Goal: Use online tool/utility: Use online tool/utility

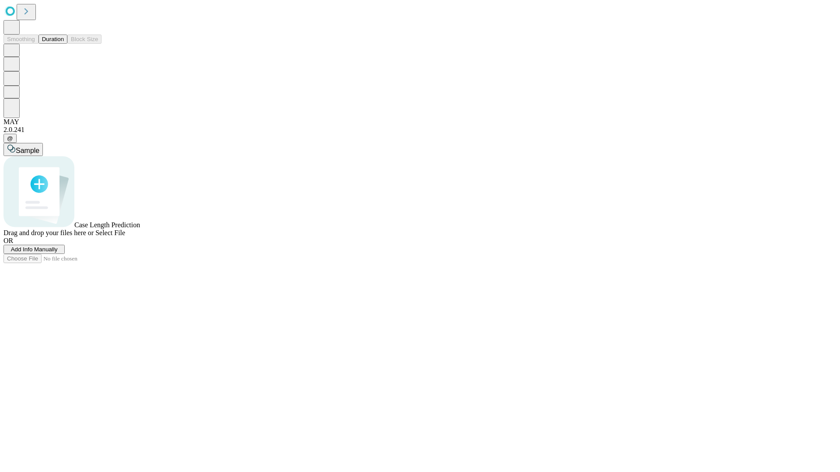
click at [64, 44] on button "Duration" at bounding box center [52, 39] width 29 height 9
click at [58, 253] on span "Add Info Manually" at bounding box center [34, 249] width 47 height 7
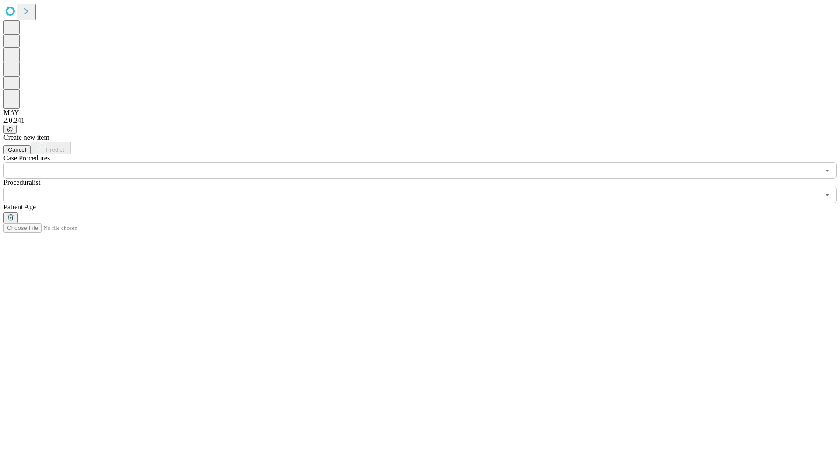
click at [98, 204] on input "text" at bounding box center [67, 208] width 62 height 9
type input "**"
click at [426, 187] on input "text" at bounding box center [411, 195] width 816 height 17
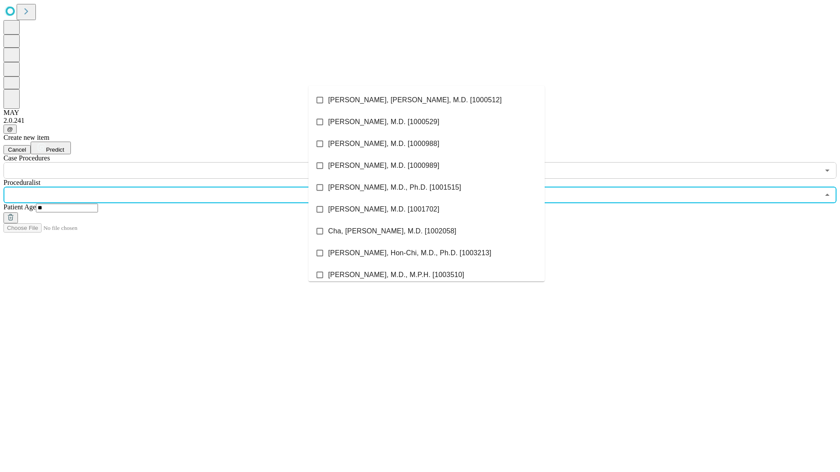
click at [426, 100] on li "[PERSON_NAME], [PERSON_NAME], M.D. [1000512]" at bounding box center [426, 100] width 236 height 22
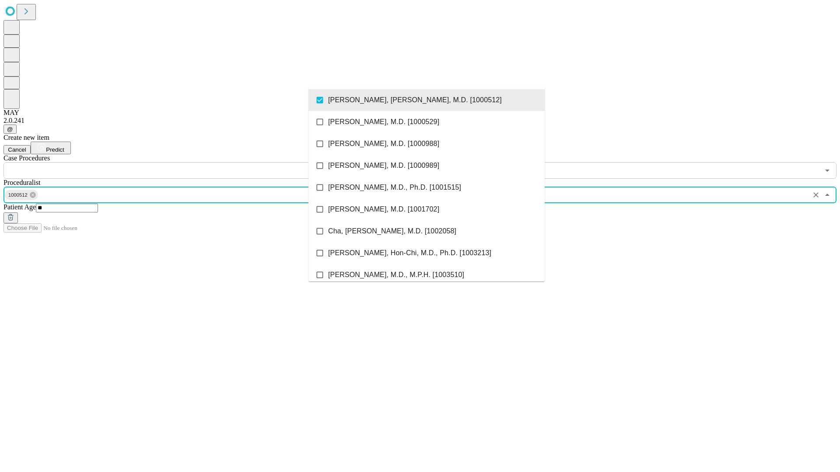
click at [184, 162] on input "text" at bounding box center [411, 170] width 816 height 17
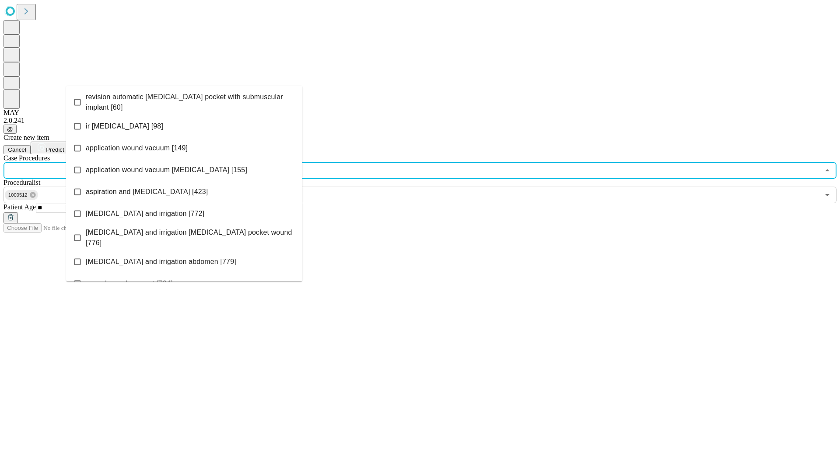
click at [184, 100] on span "revision automatic [MEDICAL_DATA] pocket with submuscular implant [60]" at bounding box center [190, 102] width 209 height 21
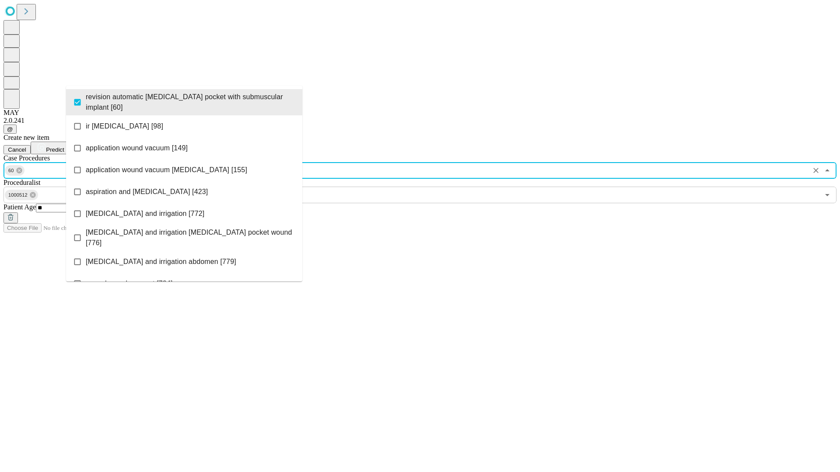
click at [64, 147] on span "Predict" at bounding box center [55, 150] width 18 height 7
